Goal: Find specific page/section: Find specific page/section

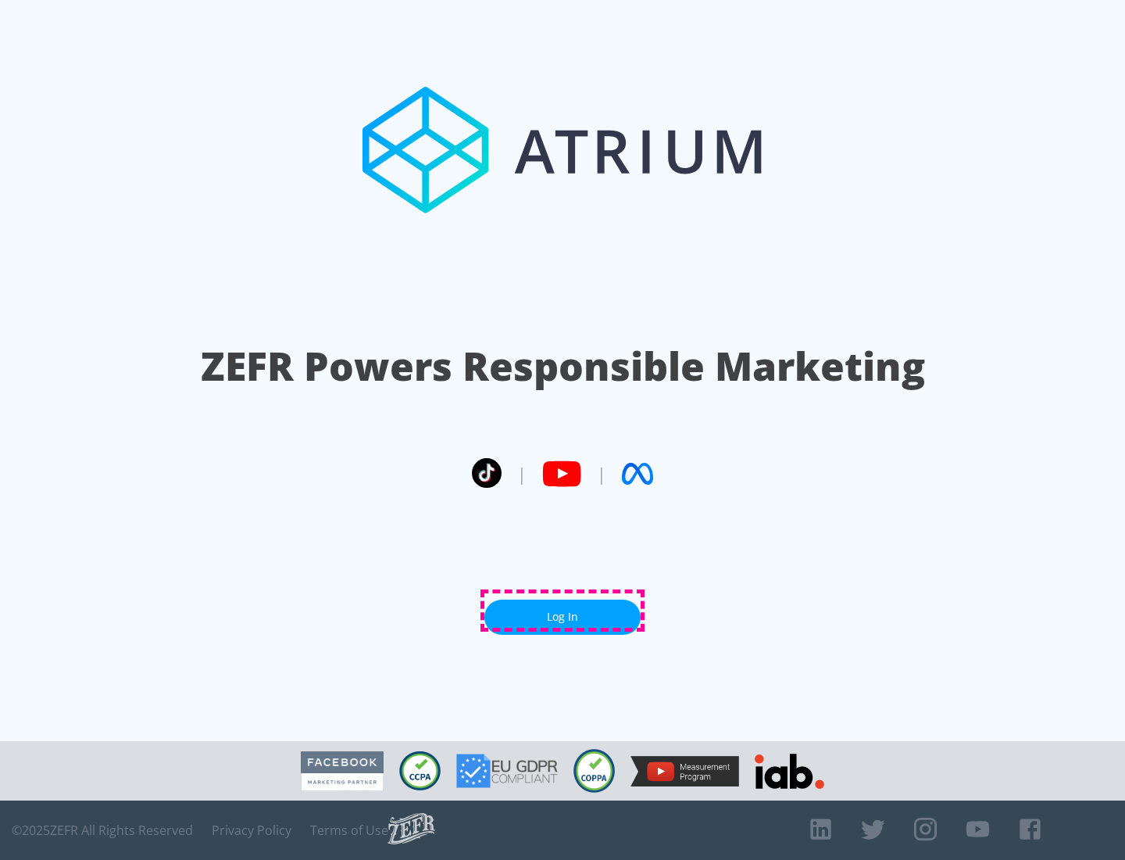
click at [563, 610] on link "Log In" at bounding box center [563, 616] width 156 height 35
